Goal: Check status: Check status

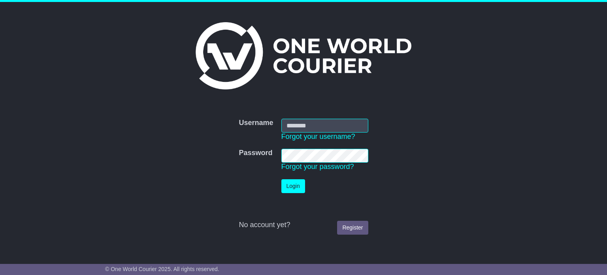
type input "**********"
click at [289, 186] on button "Login" at bounding box center [293, 186] width 24 height 14
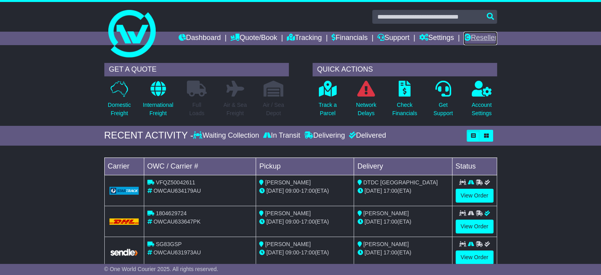
click at [482, 41] on link "Reseller" at bounding box center [480, 38] width 33 height 13
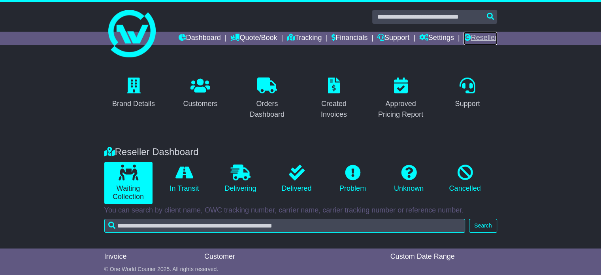
click at [475, 40] on link "Reseller" at bounding box center [480, 38] width 33 height 13
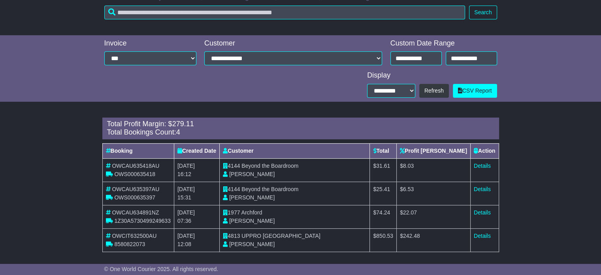
scroll to position [217, 0]
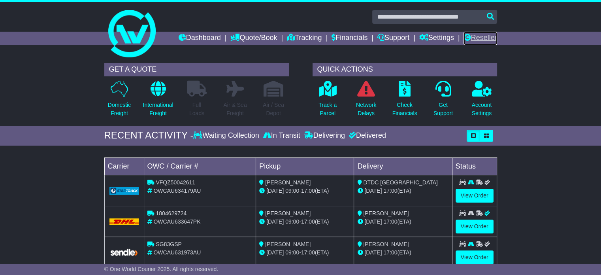
click at [485, 39] on link "Reseller" at bounding box center [480, 38] width 33 height 13
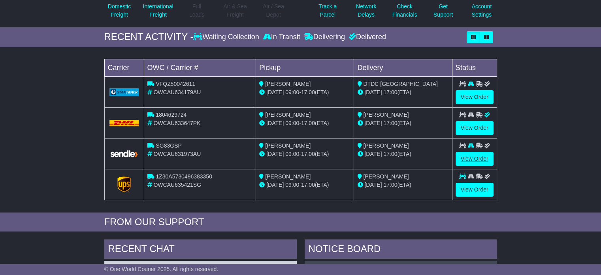
scroll to position [198, 0]
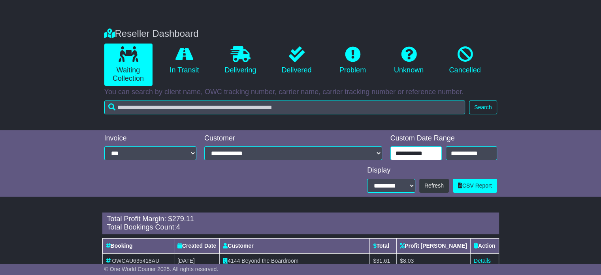
click at [411, 156] on input "**********" at bounding box center [415, 153] width 51 height 14
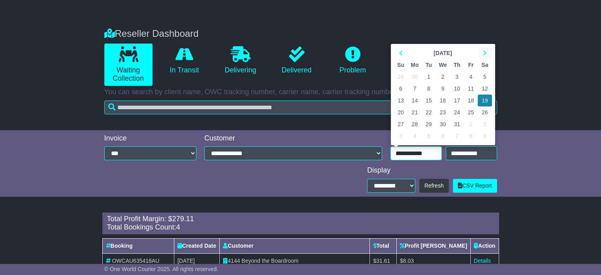
click at [485, 51] on icon at bounding box center [485, 53] width 4 height 6
click at [470, 98] on td "15" at bounding box center [471, 100] width 14 height 12
type input "**********"
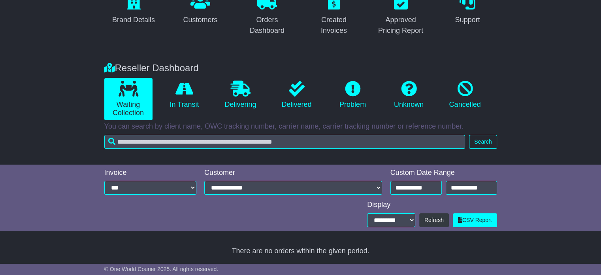
scroll to position [118, 0]
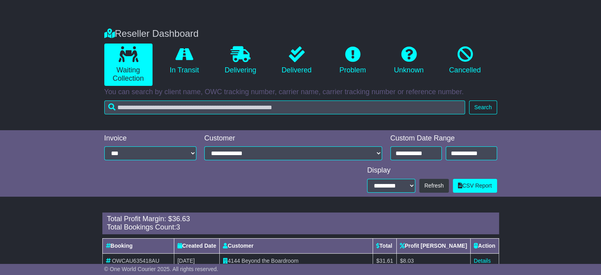
click at [467, 196] on div "Brand Details Customers Orders Dashboard Created Invoices Approved Pricing Repo…" at bounding box center [300, 138] width 601 height 395
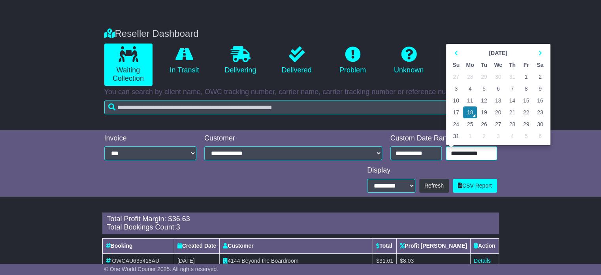
click at [470, 154] on input "**********" at bounding box center [471, 153] width 51 height 14
click at [526, 99] on td "15" at bounding box center [526, 100] width 14 height 12
type input "**********"
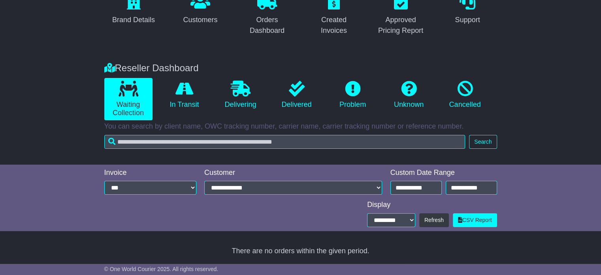
scroll to position [84, 0]
click at [192, 109] on link "In Transit" at bounding box center [184, 95] width 48 height 34
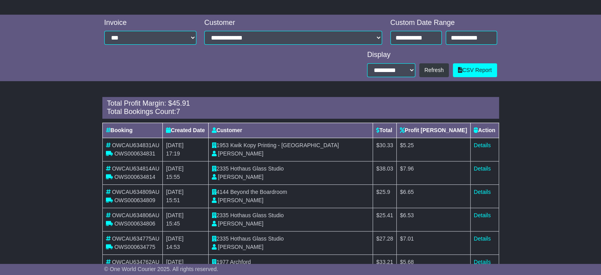
scroll to position [247, 0]
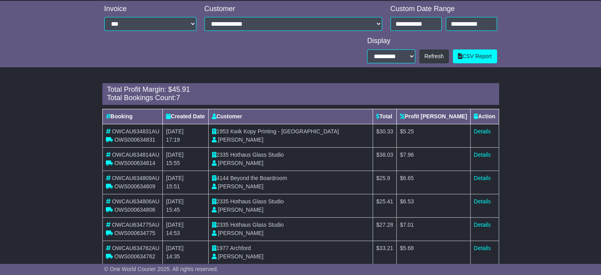
click at [129, 139] on span "OWS000634831" at bounding box center [134, 139] width 41 height 6
copy span "OWS000634831"
click at [144, 162] on span "OWS000634814" at bounding box center [134, 163] width 41 height 6
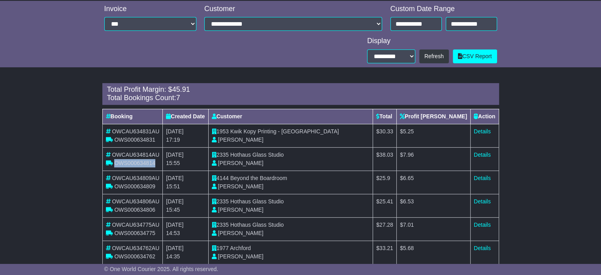
copy span "OWS000634814"
click at [128, 186] on span "OWS000634809" at bounding box center [134, 186] width 41 height 6
click at [138, 210] on span "OWS000634806" at bounding box center [134, 209] width 41 height 6
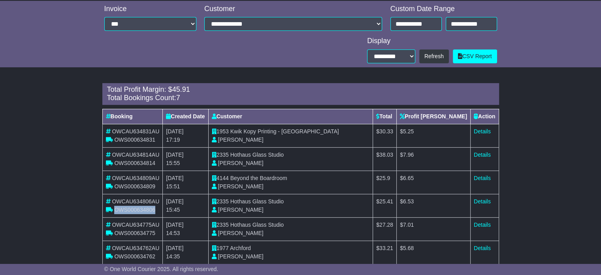
copy span "OWS000634806"
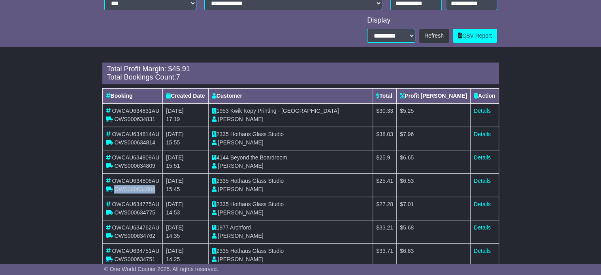
scroll to position [287, 0]
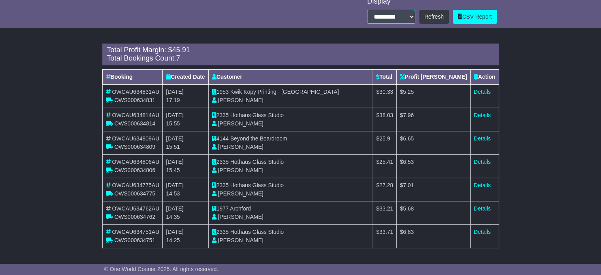
click at [134, 192] on span "OWS000634775" at bounding box center [134, 193] width 41 height 6
copy span "OWS000634775"
click at [129, 215] on span "OWS000634762" at bounding box center [134, 216] width 41 height 6
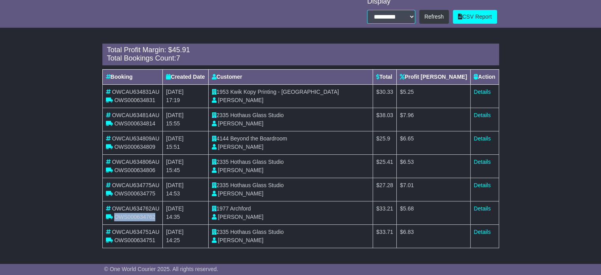
copy span "OWS000634762"
click at [131, 239] on span "OWS000634751" at bounding box center [134, 240] width 41 height 6
click at [131, 238] on span "OWS000634751" at bounding box center [134, 240] width 41 height 6
click at [135, 238] on span "OWS000634751" at bounding box center [134, 240] width 41 height 6
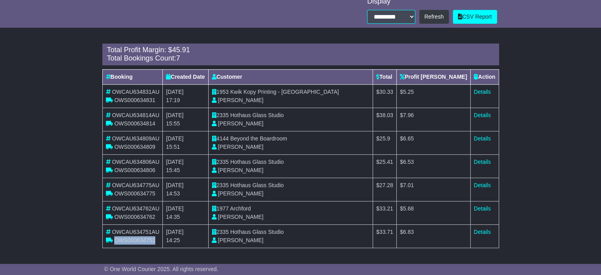
copy span "OWS000634751"
